Goal: Find contact information: Find contact information

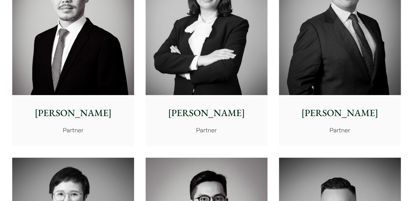
scroll to position [1119, 0]
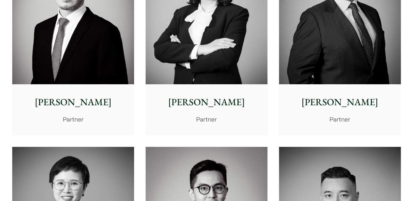
click at [342, 100] on p "[PERSON_NAME]" at bounding box center [339, 102] width 111 height 14
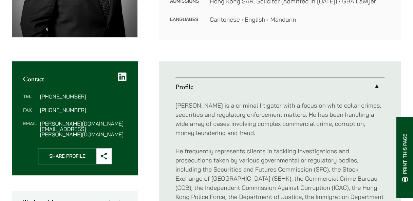
scroll to position [204, 0]
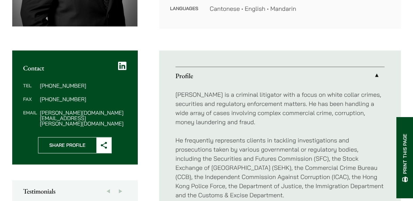
click at [87, 112] on dd "[PERSON_NAME][DOMAIN_NAME][EMAIL_ADDRESS][PERSON_NAME][DOMAIN_NAME]" at bounding box center [83, 118] width 86 height 16
drag, startPoint x: 40, startPoint y: 113, endPoint x: 103, endPoint y: 114, distance: 63.1
click at [103, 114] on dd "paul.wang@haldanes.com" at bounding box center [83, 118] width 86 height 16
copy dd "paul.wang@haldanes.com"
